Goal: Information Seeking & Learning: Learn about a topic

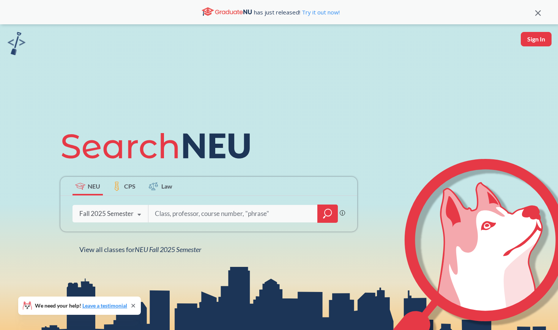
click at [179, 209] on input "search" at bounding box center [233, 213] width 158 height 16
click at [314, 215] on div at bounding box center [243, 213] width 190 height 17
click at [327, 211] on icon "magnifying glass" at bounding box center [327, 213] width 9 height 11
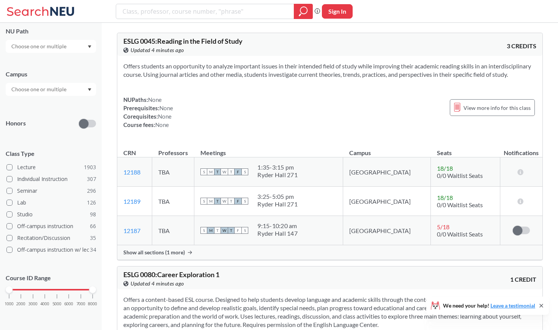
scroll to position [5, 0]
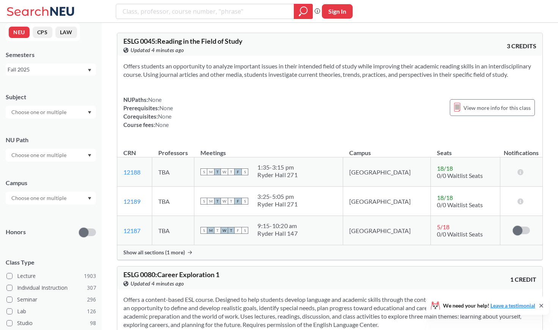
click at [51, 153] on input "text" at bounding box center [40, 154] width 64 height 9
click at [54, 212] on span "Interpreting Culture" at bounding box center [34, 214] width 49 height 8
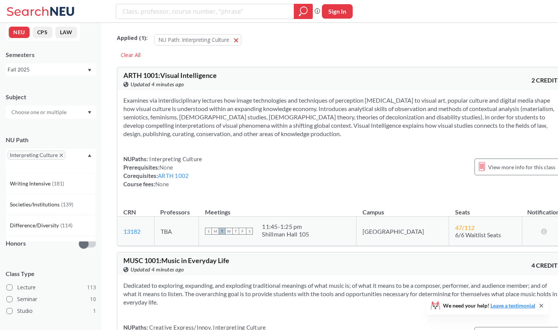
click at [275, 172] on div "NUPaths: Interpreting Culture Prerequisites: None Corequisites: ARTH 1002 Cours…" at bounding box center [342, 171] width 438 height 33
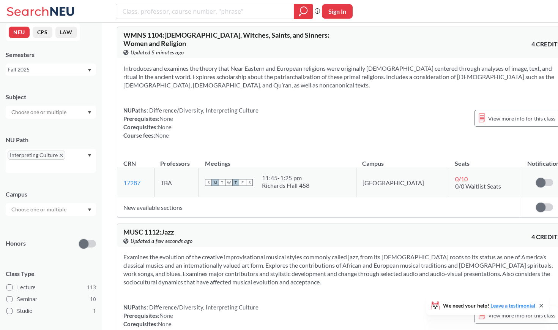
scroll to position [1939, 0]
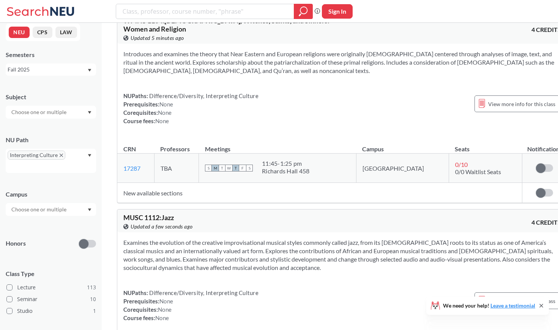
drag, startPoint x: 163, startPoint y: 152, endPoint x: 185, endPoint y: 152, distance: 22.4
click at [185, 214] on div "MUSC 1112 : Jazz View this course on Banner. Updated a few seconds ago" at bounding box center [232, 222] width 219 height 17
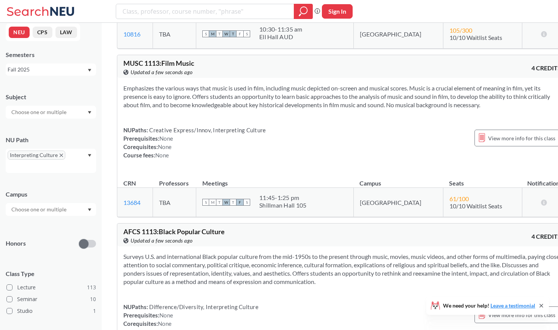
scroll to position [2273, 0]
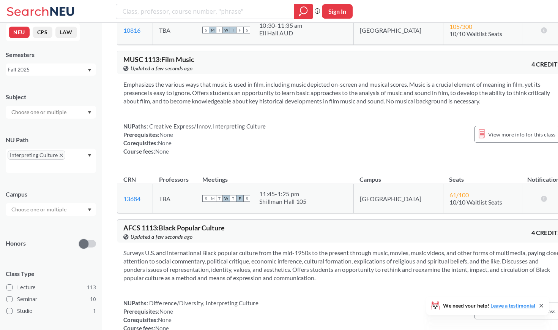
drag, startPoint x: 163, startPoint y: 166, endPoint x: 218, endPoint y: 166, distance: 55.4
click at [219, 223] on span "AFCS 1113 : Black Popular Culture" at bounding box center [173, 227] width 101 height 8
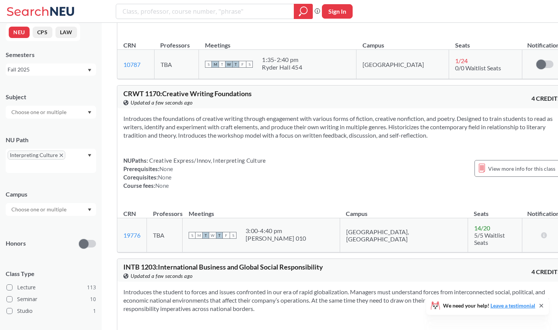
scroll to position [4305, 0]
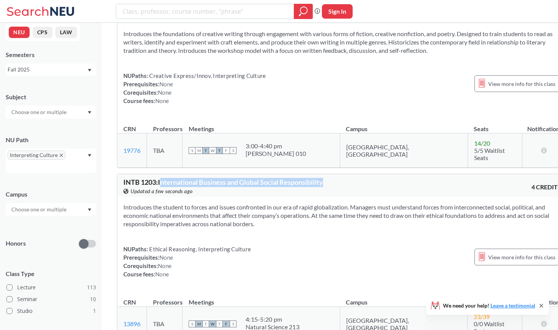
drag, startPoint x: 162, startPoint y: 104, endPoint x: 335, endPoint y: 99, distance: 172.8
click at [335, 174] on div "INTB 1203 : International Business and Global Social Responsibility View this c…" at bounding box center [342, 185] width 450 height 23
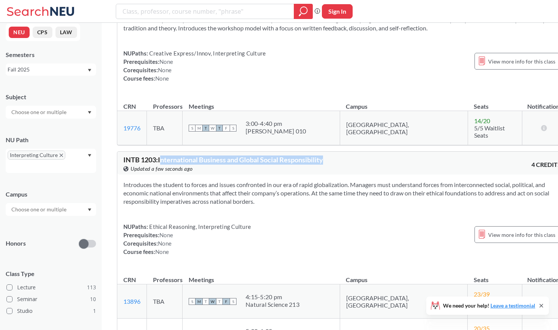
scroll to position [4354, 0]
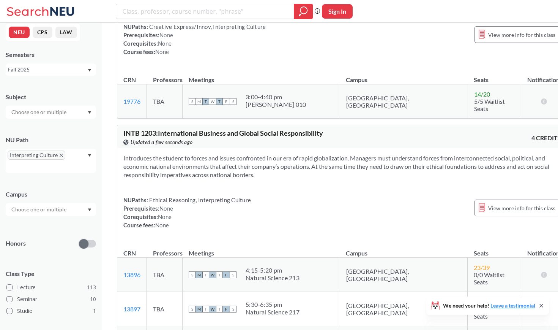
click at [44, 207] on input "text" at bounding box center [40, 209] width 64 height 9
click at [66, 229] on span "( 116 )" at bounding box center [72, 226] width 12 height 6
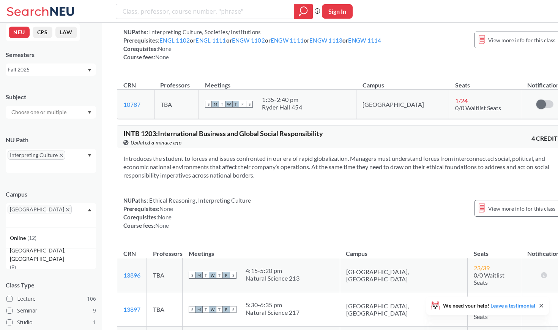
scroll to position [4022, 0]
click at [61, 191] on div "Campus" at bounding box center [51, 194] width 90 height 8
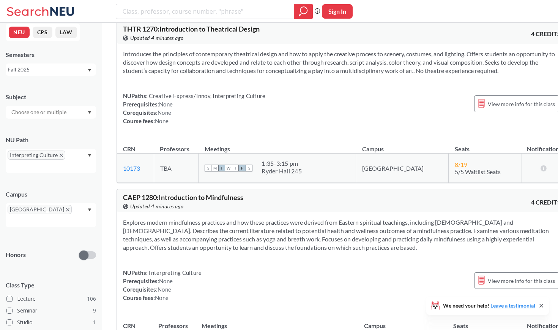
scroll to position [7630, 0]
drag, startPoint x: 161, startPoint y: 130, endPoint x: 252, endPoint y: 128, distance: 90.8
click at [252, 194] on div "CAEP 1280 : Introduction to Mindfulness View this course on Banner. Updated 4 m…" at bounding box center [232, 202] width 219 height 17
click at [252, 268] on div "NUPaths: Interpreting Culture Prerequisites: None Corequisites: None Course fee…" at bounding box center [342, 284] width 438 height 33
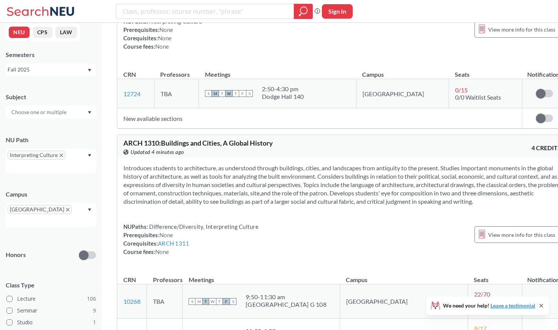
scroll to position [8386, 0]
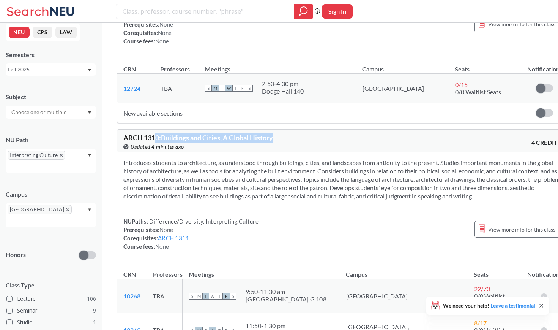
drag, startPoint x: 154, startPoint y: 69, endPoint x: 284, endPoint y: 68, distance: 129.9
click at [284, 134] on div "ARCH 1310 : Buildings and Cities, A Global History View this course on Banner. …" at bounding box center [232, 142] width 219 height 17
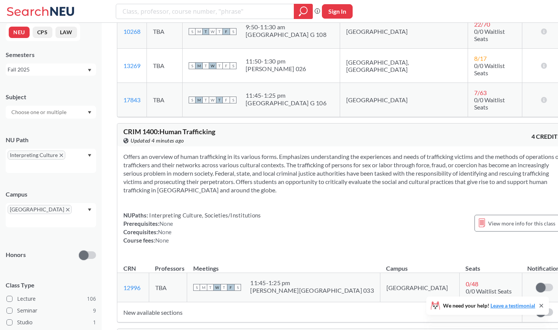
scroll to position [8651, 0]
drag, startPoint x: 160, startPoint y: 56, endPoint x: 226, endPoint y: 56, distance: 65.7
click at [226, 128] on div "[PERSON_NAME] 1400 : Human Trafficking View this course on Banner. Updated 4 mi…" at bounding box center [232, 136] width 219 height 17
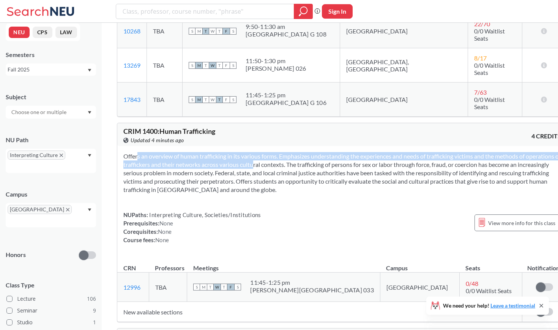
drag, startPoint x: 122, startPoint y: 84, endPoint x: 279, endPoint y: 92, distance: 157.8
click at [279, 146] on div "Offers an overview of human trafficking in its various forms. Emphasizes unders…" at bounding box center [342, 201] width 450 height 110
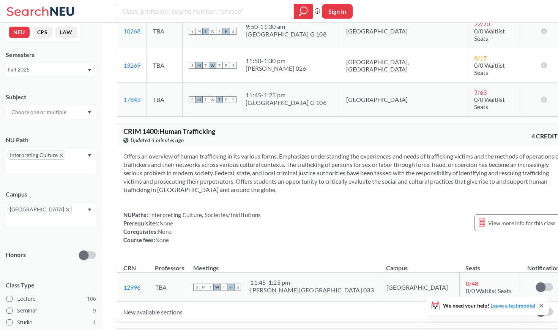
click at [281, 152] on section "Offers an overview of human trafficking in its various forms. Emphasizes unders…" at bounding box center [342, 173] width 438 height 42
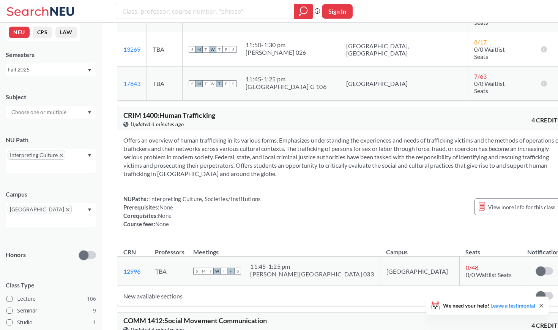
scroll to position [8662, 0]
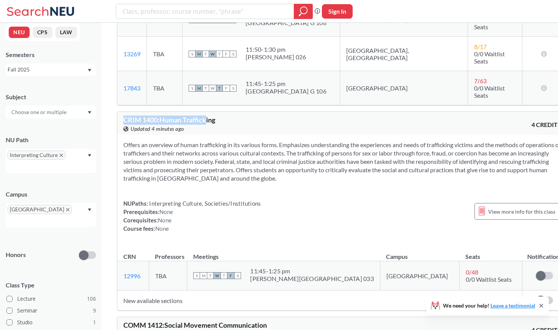
drag, startPoint x: 124, startPoint y: 43, endPoint x: 207, endPoint y: 43, distance: 83.2
click at [207, 115] on span "[PERSON_NAME] 1400 : Human Trafficking" at bounding box center [169, 119] width 92 height 8
click at [286, 134] on div "Offers an overview of human trafficking in its various forms. Emphasizes unders…" at bounding box center [342, 189] width 450 height 110
drag, startPoint x: 420, startPoint y: 199, endPoint x: 437, endPoint y: 201, distance: 17.3
click at [460, 261] on td "0 / 48 0/0 Waitlist Seats" at bounding box center [491, 275] width 63 height 29
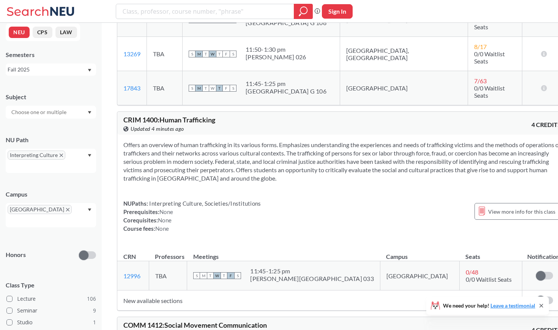
click at [341, 199] on div "NUPaths: Interpreting Culture, Societies/Institutions Prerequisites: None Coreq…" at bounding box center [342, 215] width 438 height 33
click at [171, 290] on td "New available sections" at bounding box center [319, 300] width 405 height 20
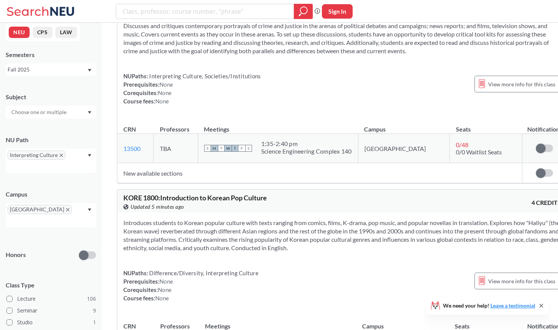
scroll to position [10340, 0]
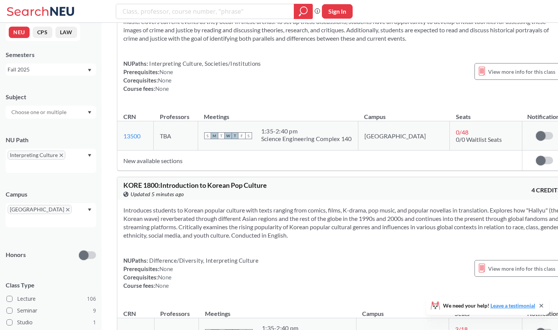
click at [160, 150] on td "New available sections" at bounding box center [319, 160] width 405 height 20
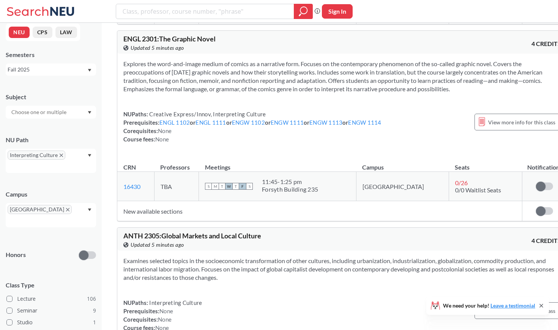
scroll to position [12578, 0]
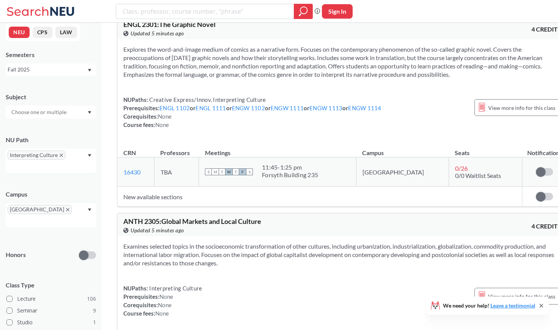
drag, startPoint x: 163, startPoint y: 141, endPoint x: 278, endPoint y: 141, distance: 115.1
click at [278, 218] on div "ANTH 2305 : Global Markets and Local Culture View this course on Banner. Update…" at bounding box center [232, 226] width 219 height 17
click at [230, 242] on section "Examines selected topics in the socioeconomic transformation of other cultures,…" at bounding box center [342, 254] width 438 height 25
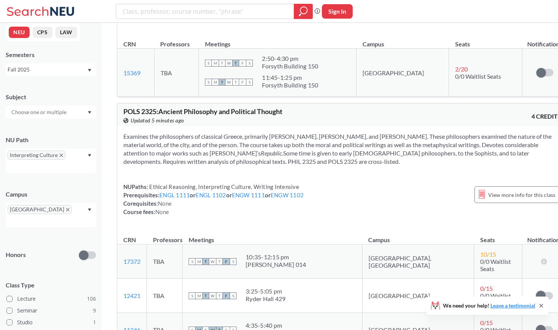
scroll to position [13409, 0]
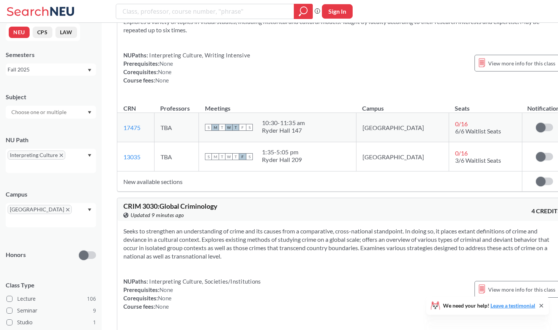
scroll to position [17510, 0]
drag, startPoint x: 419, startPoint y: 249, endPoint x: 436, endPoint y: 249, distance: 16.3
drag, startPoint x: 415, startPoint y: 246, endPoint x: 435, endPoint y: 246, distance: 19.4
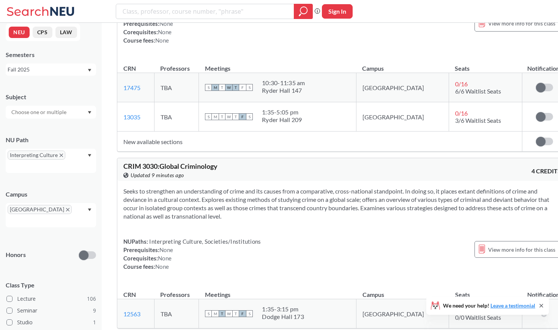
scroll to position [17550, 0]
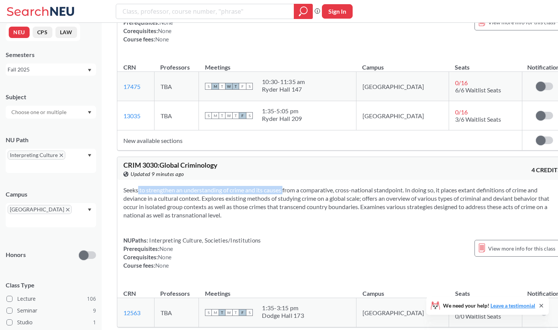
drag, startPoint x: 123, startPoint y: 88, endPoint x: 272, endPoint y: 88, distance: 148.1
click at [272, 186] on section "Seeks to strengthen an understanding of crime and its causes from a comparative…" at bounding box center [342, 202] width 438 height 33
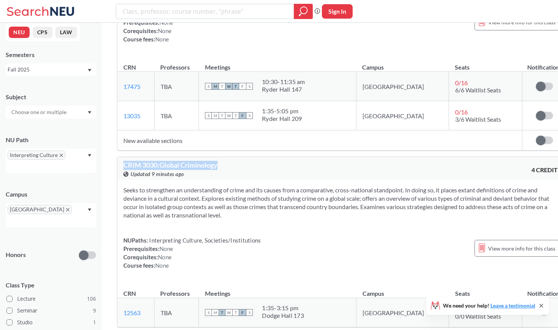
drag, startPoint x: 123, startPoint y: 64, endPoint x: 232, endPoint y: 60, distance: 108.3
click at [232, 157] on div "[PERSON_NAME] 3030 : Global Criminology View this course on Banner. Updated 9 m…" at bounding box center [342, 168] width 450 height 23
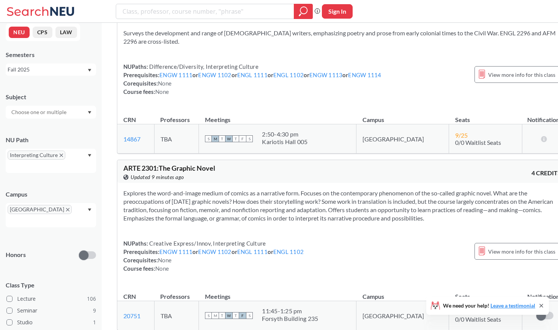
scroll to position [11725, 0]
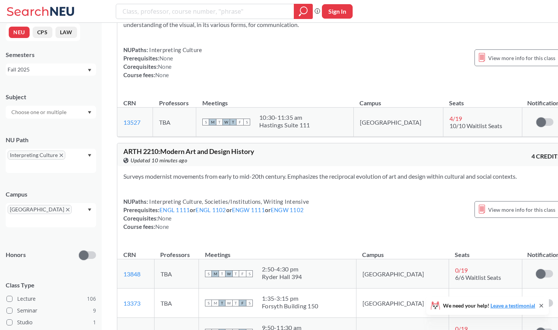
click at [60, 152] on span "Interpreting Culture" at bounding box center [37, 154] width 58 height 9
click at [60, 156] on icon "X to remove pill" at bounding box center [61, 154] width 3 height 3
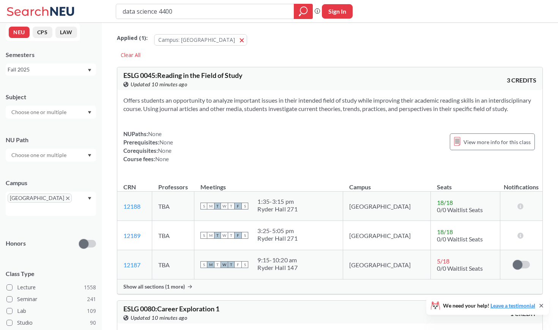
type input "data science 4400"
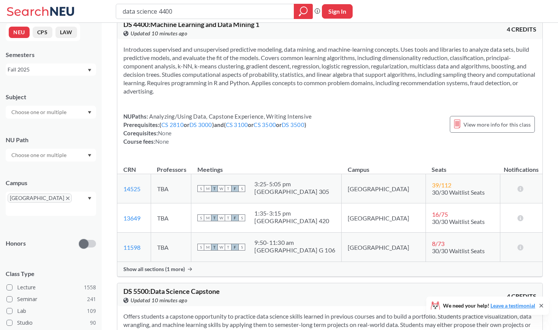
scroll to position [51, 0]
drag, startPoint x: 411, startPoint y: 212, endPoint x: 460, endPoint y: 216, distance: 49.5
click at [460, 216] on td "16 / 75 30/30 Waitlist Seats" at bounding box center [463, 217] width 74 height 29
drag, startPoint x: 404, startPoint y: 224, endPoint x: 456, endPoint y: 223, distance: 51.7
click at [455, 223] on tr "13649 View this section on Banner. TBA S M T W T F S 1:35 - 3:15 pm [GEOGRAPHIC…" at bounding box center [329, 217] width 425 height 29
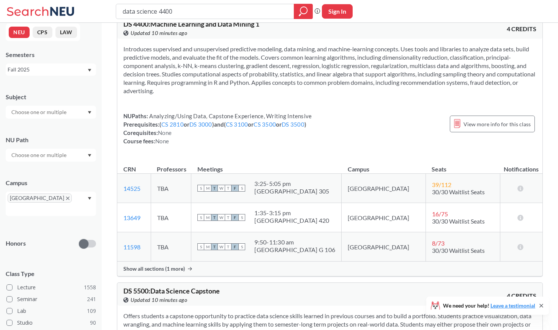
click at [456, 223] on span "30/30 Waitlist Seats" at bounding box center [458, 220] width 53 height 7
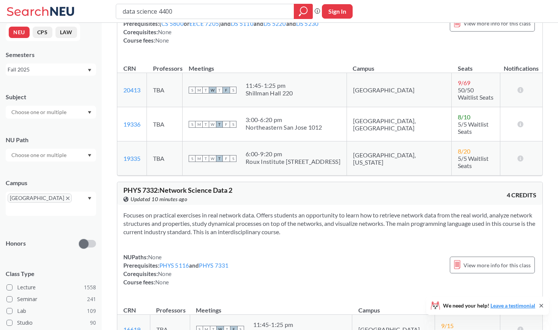
scroll to position [229, 0]
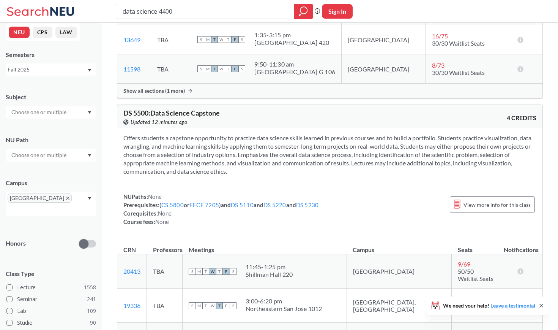
click at [65, 156] on input "text" at bounding box center [40, 154] width 64 height 9
type input "ic"
click at [52, 172] on span "Ethical Reasoning" at bounding box center [31, 172] width 43 height 8
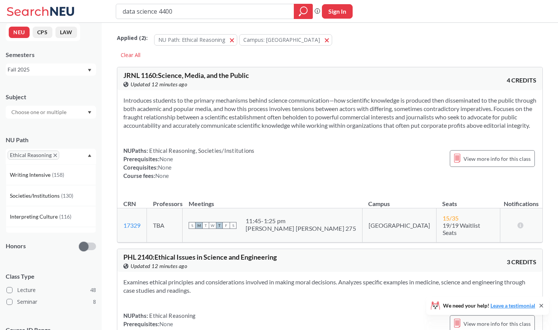
click at [54, 155] on icon "X to remove pill" at bounding box center [55, 154] width 3 height 3
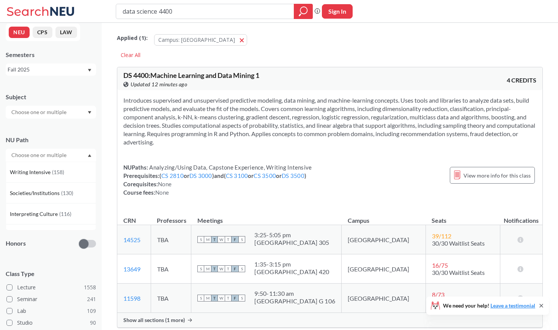
click at [54, 155] on input "text" at bounding box center [40, 154] width 64 height 9
type input "enter"
type input "cult"
click at [19, 173] on span "Interpreting Culture" at bounding box center [34, 172] width 49 height 8
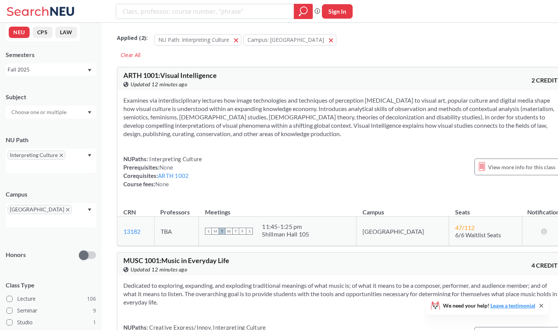
click at [74, 134] on div "NU Path Interpreting Culture" at bounding box center [51, 150] width 90 height 45
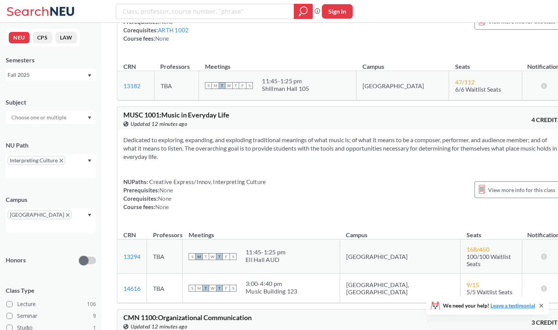
scroll to position [46, 0]
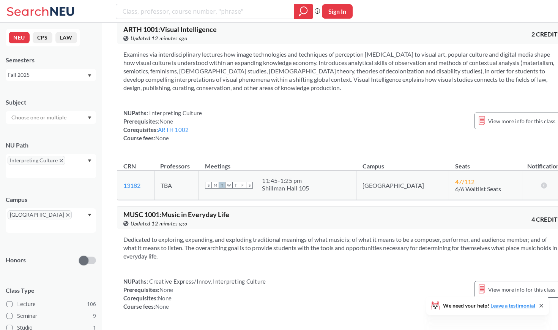
drag, startPoint x: 278, startPoint y: 180, endPoint x: 330, endPoint y: 183, distance: 51.7
click at [330, 183] on div "S M T W T F S 11:45 - 1:25 pm [GEOGRAPHIC_DATA] 105" at bounding box center [277, 185] width 145 height 17
click at [325, 124] on div "NUPaths: Interpreting Culture Prerequisites: None Corequisites: ARTH 1002 Cours…" at bounding box center [342, 125] width 438 height 33
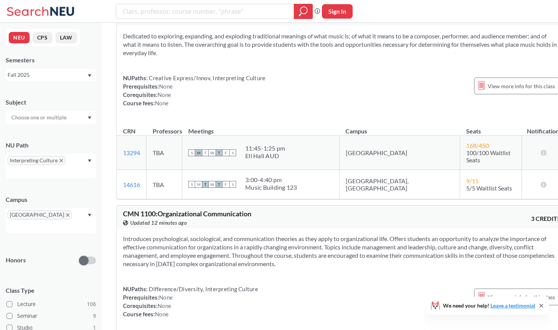
scroll to position [250, 0]
drag, startPoint x: 414, startPoint y: 147, endPoint x: 444, endPoint y: 147, distance: 30.4
click at [461, 147] on td "168 / 450 100/100 Waitlist Seats" at bounding box center [492, 152] width 62 height 34
click at [467, 147] on span "168 / 450" at bounding box center [478, 144] width 23 height 7
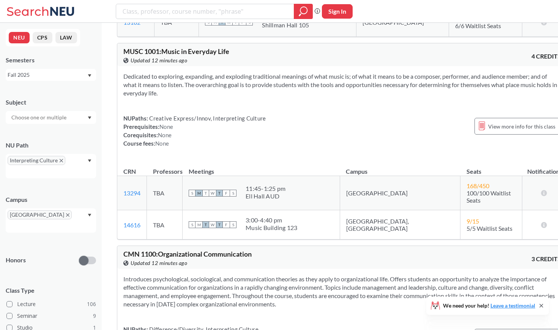
scroll to position [209, 0]
click at [268, 192] on div "Ell Hall AUD" at bounding box center [266, 196] width 40 height 8
drag, startPoint x: 264, startPoint y: 191, endPoint x: 315, endPoint y: 190, distance: 50.9
click at [316, 190] on div "S M T W T F S 11:45 - 1:25 pm [GEOGRAPHIC_DATA] AUD" at bounding box center [261, 192] width 145 height 17
copy div "11:45 - 1:25 pm"
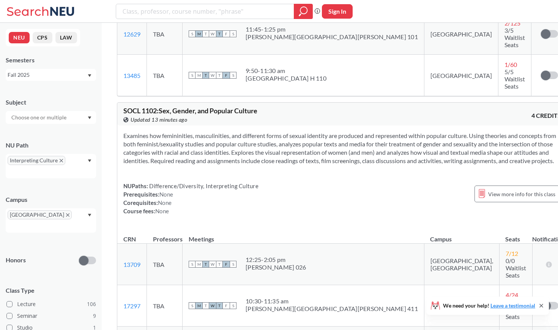
scroll to position [1226, 0]
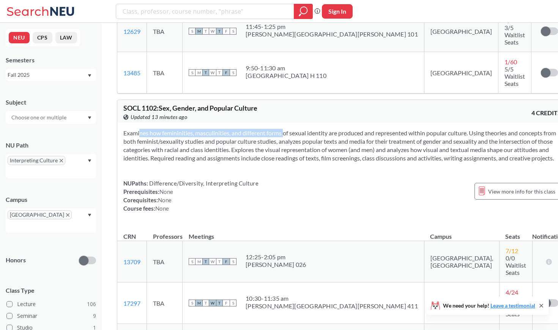
drag, startPoint x: 127, startPoint y: 86, endPoint x: 269, endPoint y: 88, distance: 142.4
click at [270, 123] on div "Examines how femininities, masculinities, and different forms of sexual identit…" at bounding box center [342, 174] width 450 height 102
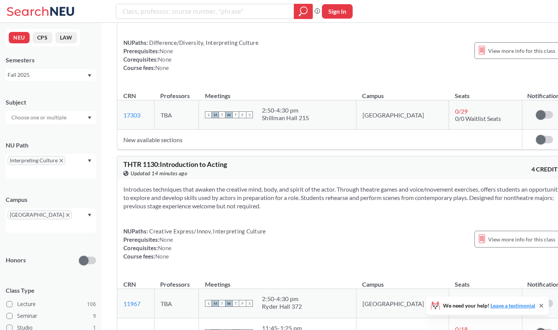
scroll to position [2783, 0]
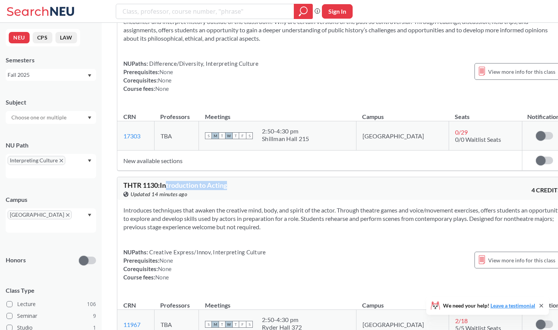
drag, startPoint x: 167, startPoint y: 104, endPoint x: 222, endPoint y: 106, distance: 55.1
click at [222, 182] on div "THTR 1130 : Introduction to Acting View this course on Banner. Updated 14 minut…" at bounding box center [232, 190] width 219 height 17
click at [217, 248] on div "NUPaths: Creative Express/Innov, Interpreting Culture Prerequisites: None Coreq…" at bounding box center [194, 264] width 142 height 33
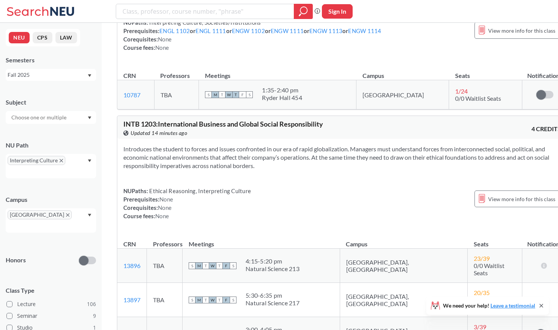
scroll to position [4175, 0]
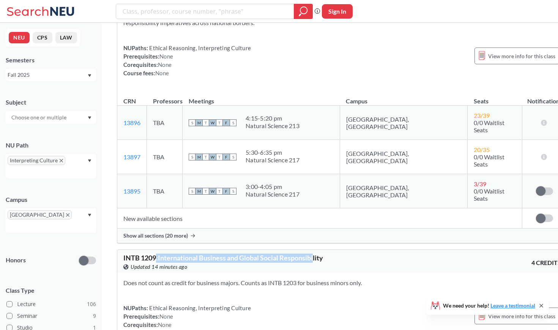
drag, startPoint x: 155, startPoint y: 159, endPoint x: 316, endPoint y: 156, distance: 161.0
click at [316, 253] on span "INTB 1209 : International Business and Global Social Responsibility" at bounding box center [223, 257] width 200 height 8
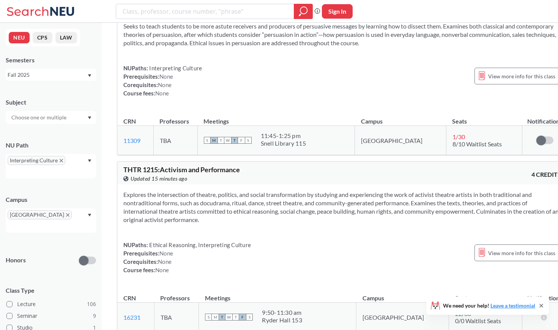
scroll to position [4580, 0]
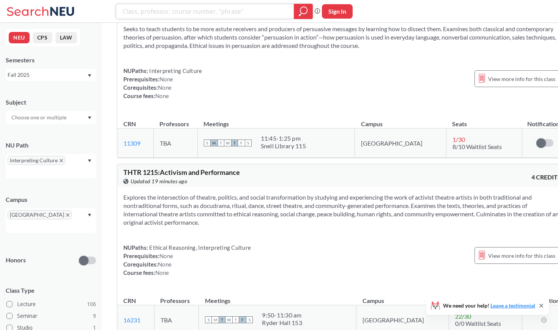
click at [215, 8] on input "search" at bounding box center [205, 11] width 167 height 13
type input "entepreneursship"
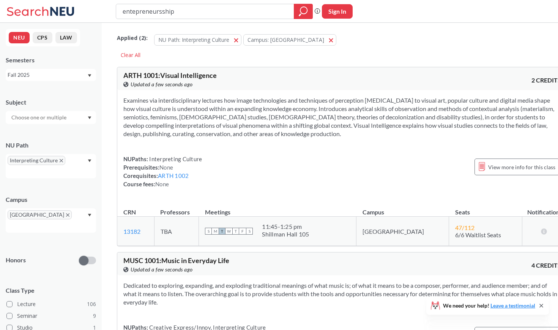
click at [159, 13] on input "entepreneursship" at bounding box center [205, 11] width 167 height 13
type input "entepreneurship"
click at [168, 9] on input "entepreneurship" at bounding box center [205, 11] width 167 height 13
paste input "r"
type input "entrepreneurship"
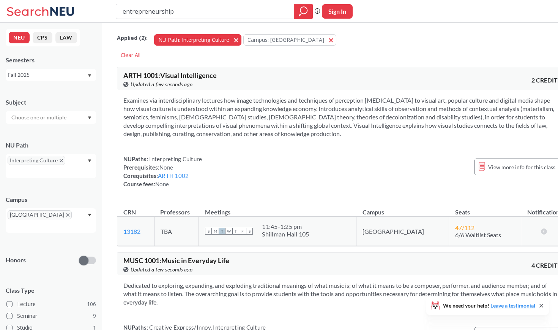
click at [239, 40] on span "button" at bounding box center [239, 39] width 0 height 7
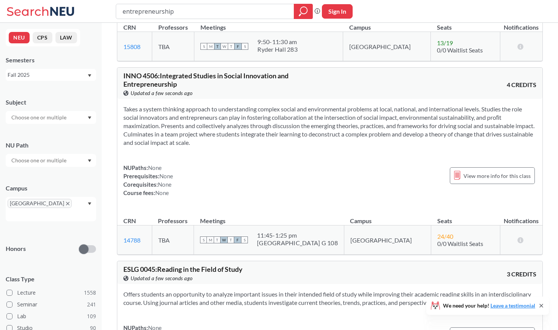
scroll to position [184, 0]
drag, startPoint x: 179, startPoint y: 11, endPoint x: 112, endPoint y: 12, distance: 67.2
click at [112, 12] on div "entrepreneurship Phrase search guarantees the exact search appears in the resul…" at bounding box center [279, 11] width 558 height 23
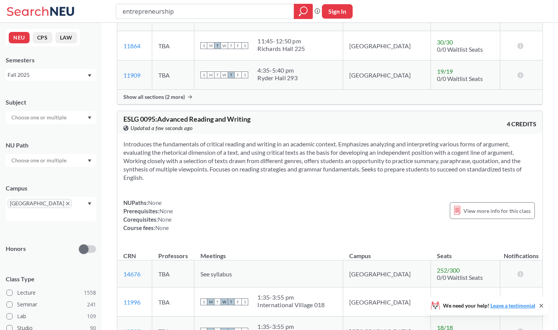
scroll to position [836, 0]
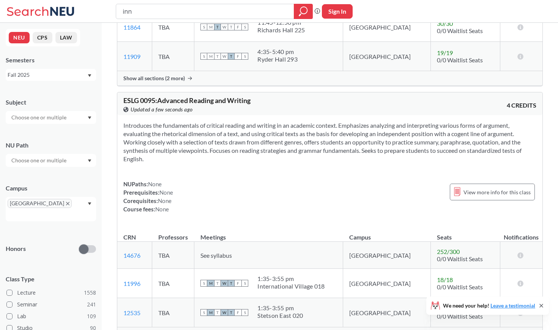
type input "inno"
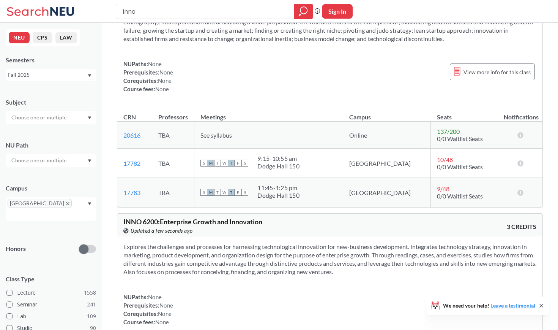
scroll to position [627, 0]
type input "inno 4225"
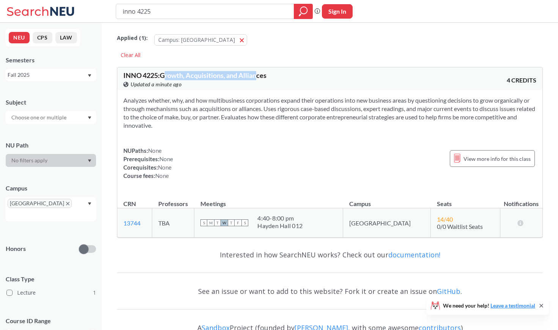
drag, startPoint x: 167, startPoint y: 77, endPoint x: 283, endPoint y: 78, distance: 115.8
click at [282, 78] on div "INNO 4225 : Growth, Acquisitions, and Alliances View this course on Banner. Upd…" at bounding box center [226, 80] width 207 height 17
click at [390, 188] on div "Analyzes whether, why, and how multibusiness corporations expand their operatio…" at bounding box center [329, 141] width 425 height 102
click at [151, 76] on span "INNO 4225 : Growth, Acquisitions, and Alliances" at bounding box center [194, 75] width 143 height 8
click at [492, 156] on span "View more info for this class" at bounding box center [497, 158] width 67 height 9
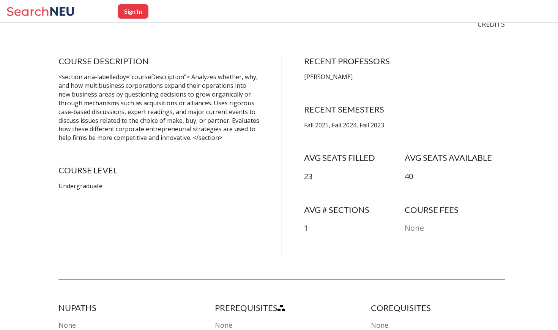
scroll to position [132, 0]
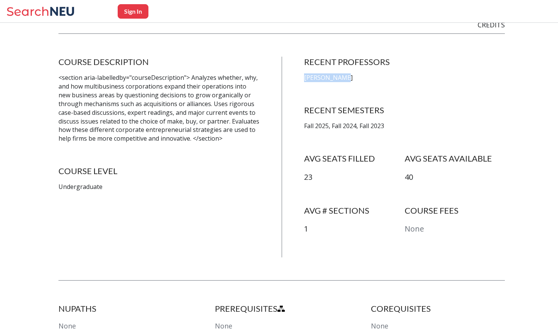
drag, startPoint x: 302, startPoint y: 77, endPoint x: 396, endPoint y: 77, distance: 94.2
click at [396, 77] on div "COURSE DESCRIPTION <section aria-labelledby="courseDescription"> Analyzes wheth…" at bounding box center [281, 157] width 447 height 201
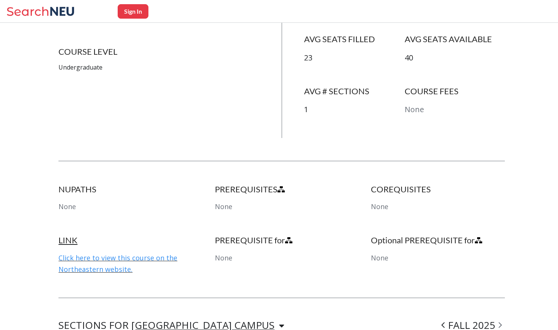
scroll to position [269, 0]
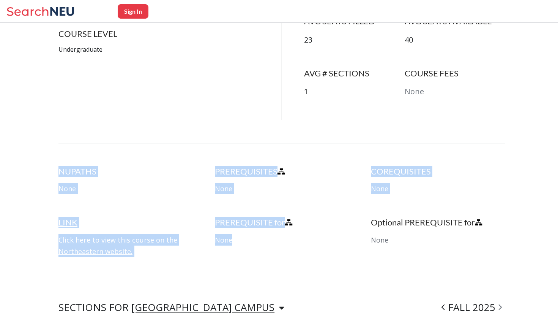
drag, startPoint x: 61, startPoint y: 170, endPoint x: 348, endPoint y: 240, distance: 295.6
click at [352, 243] on div "NUPATHS None PREREQUISITES None COREQUISITES None LINK Click here to view this …" at bounding box center [281, 223] width 447 height 114
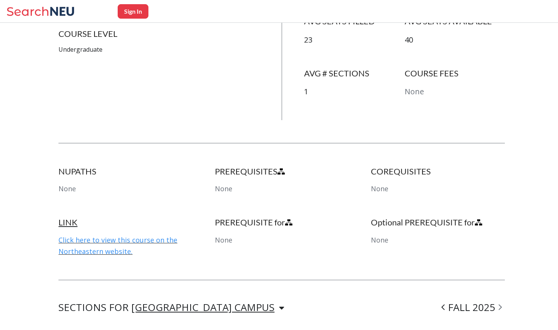
click at [406, 232] on div "Optional PREREQUISITE for None" at bounding box center [438, 236] width 134 height 39
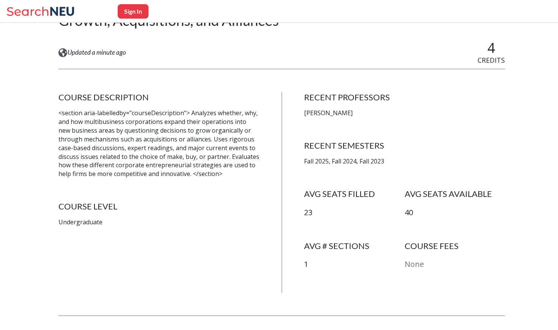
scroll to position [83, 0]
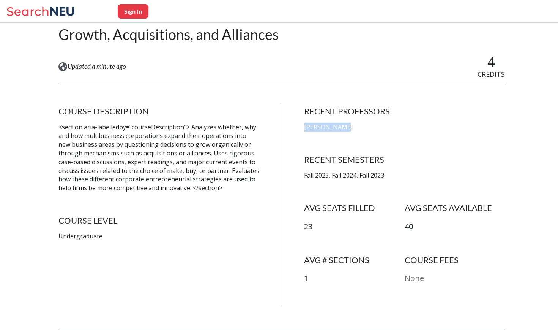
drag, startPoint x: 303, startPoint y: 127, endPoint x: 358, endPoint y: 127, distance: 55.8
click at [358, 127] on div "COURSE DESCRIPTION <section aria-labelledby="courseDescription"> Analyzes wheth…" at bounding box center [281, 206] width 447 height 201
copy p "[PERSON_NAME]"
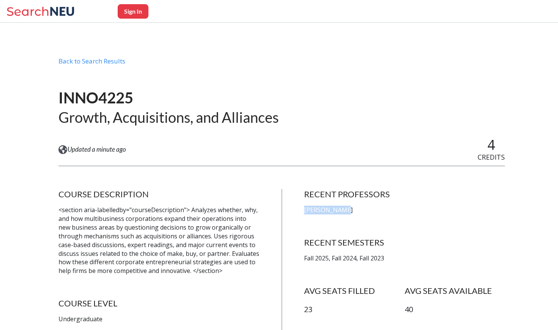
scroll to position [-1, 0]
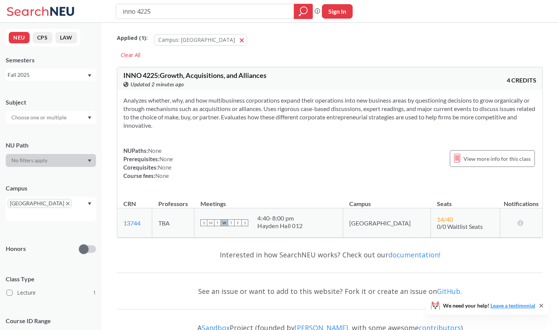
click at [164, 18] on div "inno 4225" at bounding box center [214, 11] width 197 height 15
click at [164, 15] on input "inno 4225" at bounding box center [205, 11] width 167 height 13
type input "acquisition"
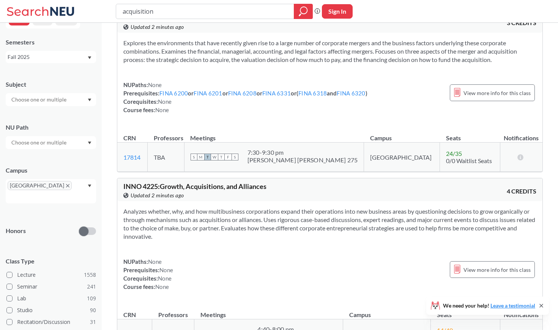
scroll to position [117, 0]
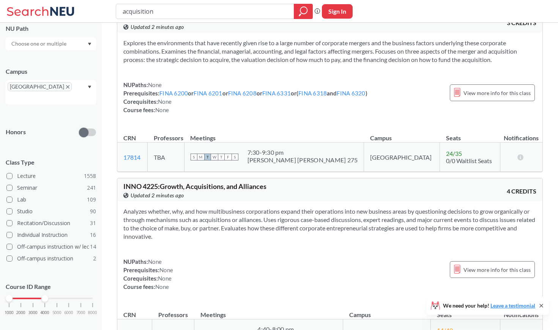
drag, startPoint x: 92, startPoint y: 291, endPoint x: 49, endPoint y: 292, distance: 43.7
click at [49, 295] on div "1000 2000 3000 4000 5000 6000 7000 8000" at bounding box center [51, 312] width 90 height 34
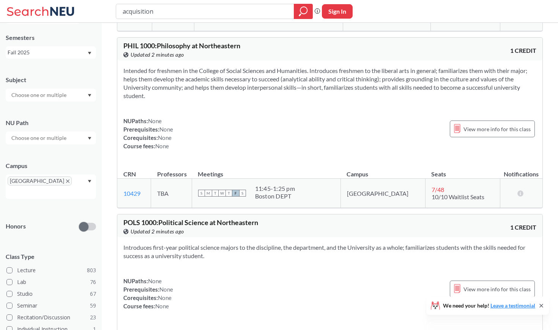
scroll to position [1720, 0]
